Goal: Task Accomplishment & Management: Manage account settings

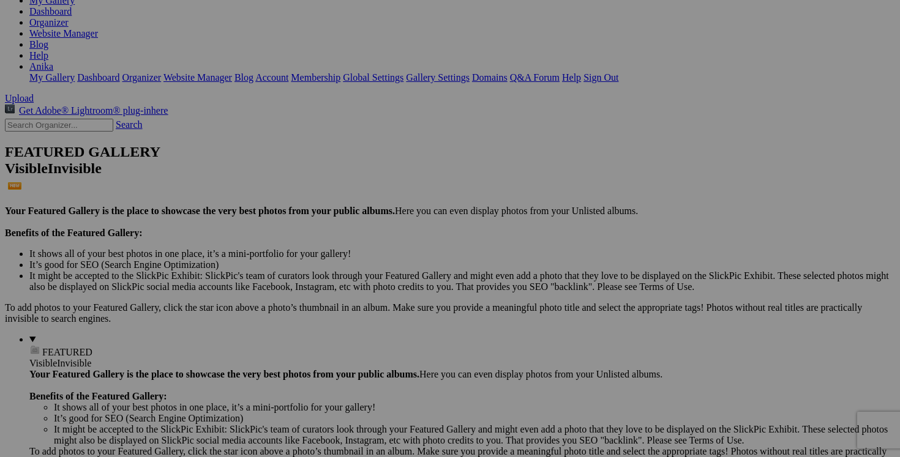
scroll to position [187, 0]
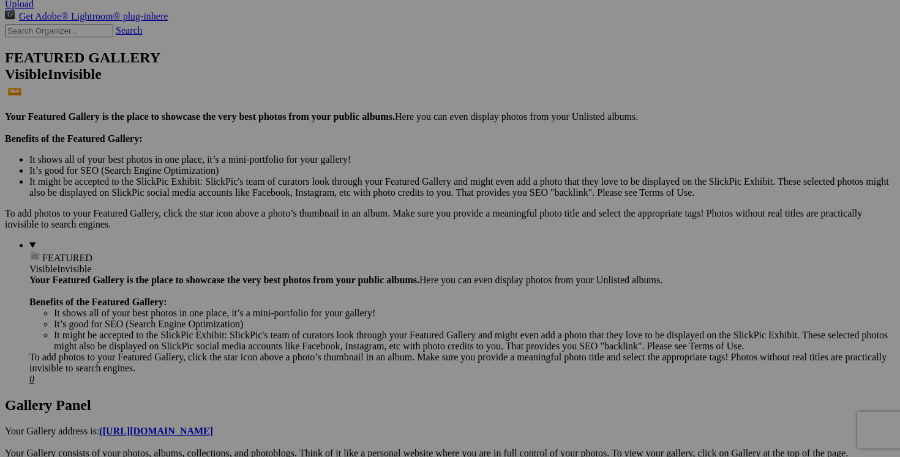
scroll to position [73, 0]
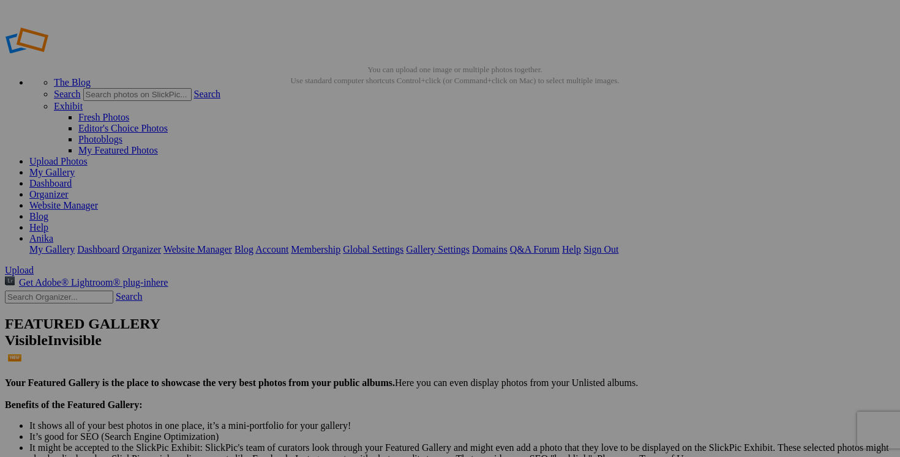
scroll to position [73, 0]
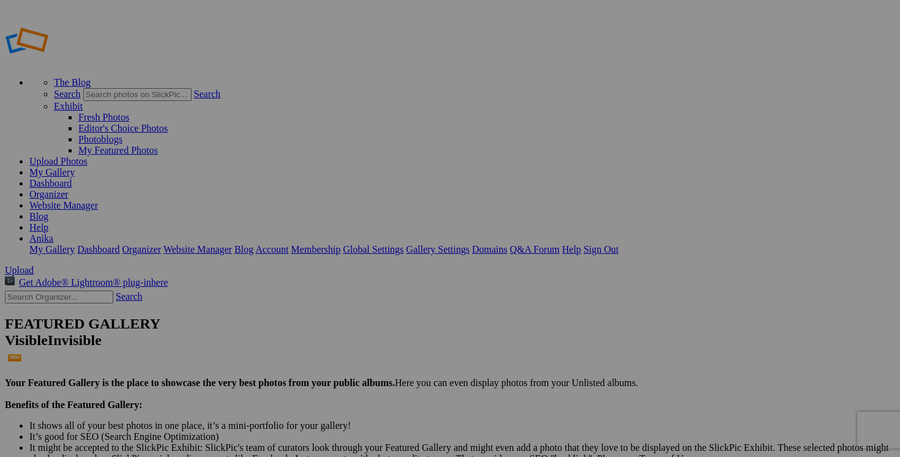
type input "2025/2026 AUTOMNE HIVER"
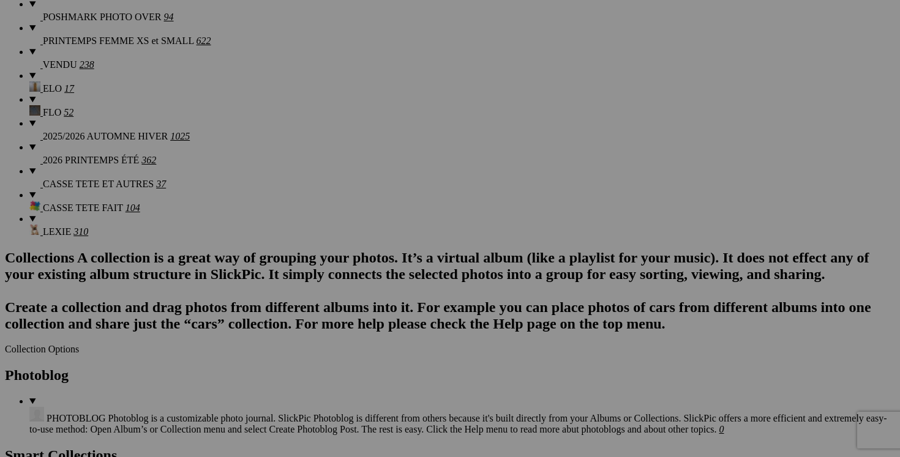
scroll to position [258, 0]
